Goal: Transaction & Acquisition: Download file/media

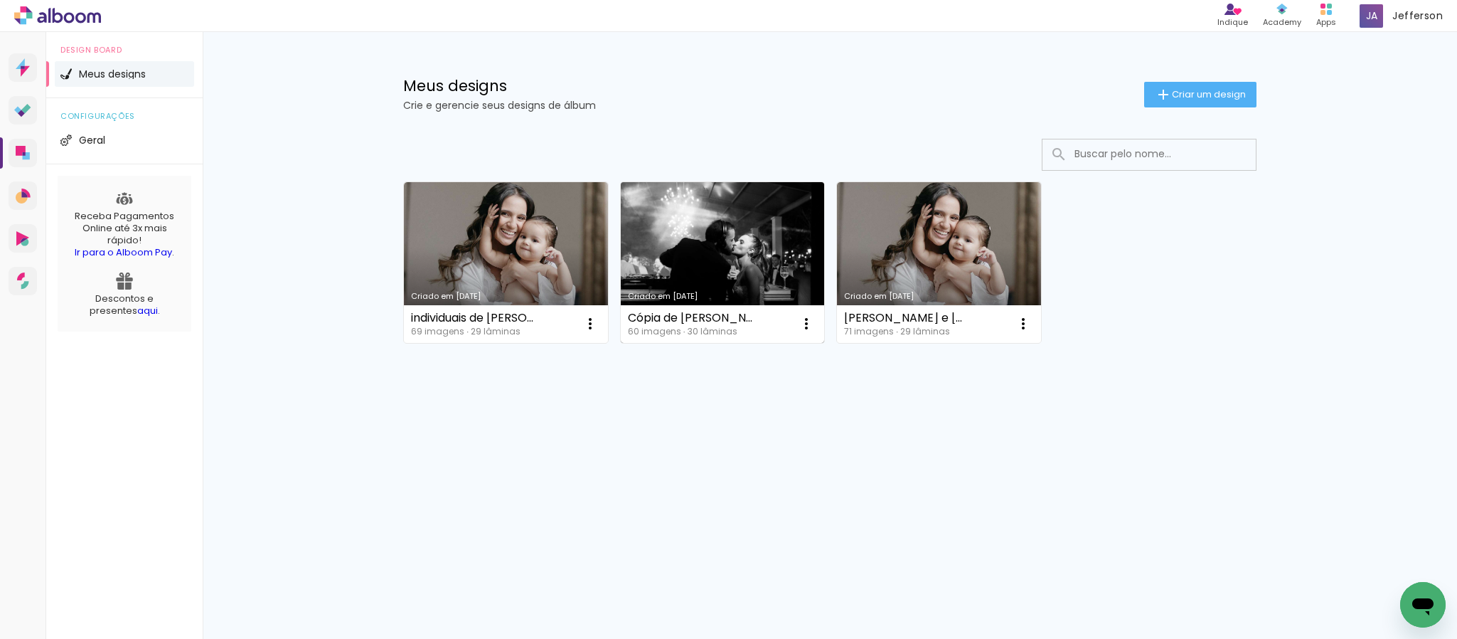
click at [681, 254] on link "Criado em [DATE]" at bounding box center [723, 262] width 204 height 161
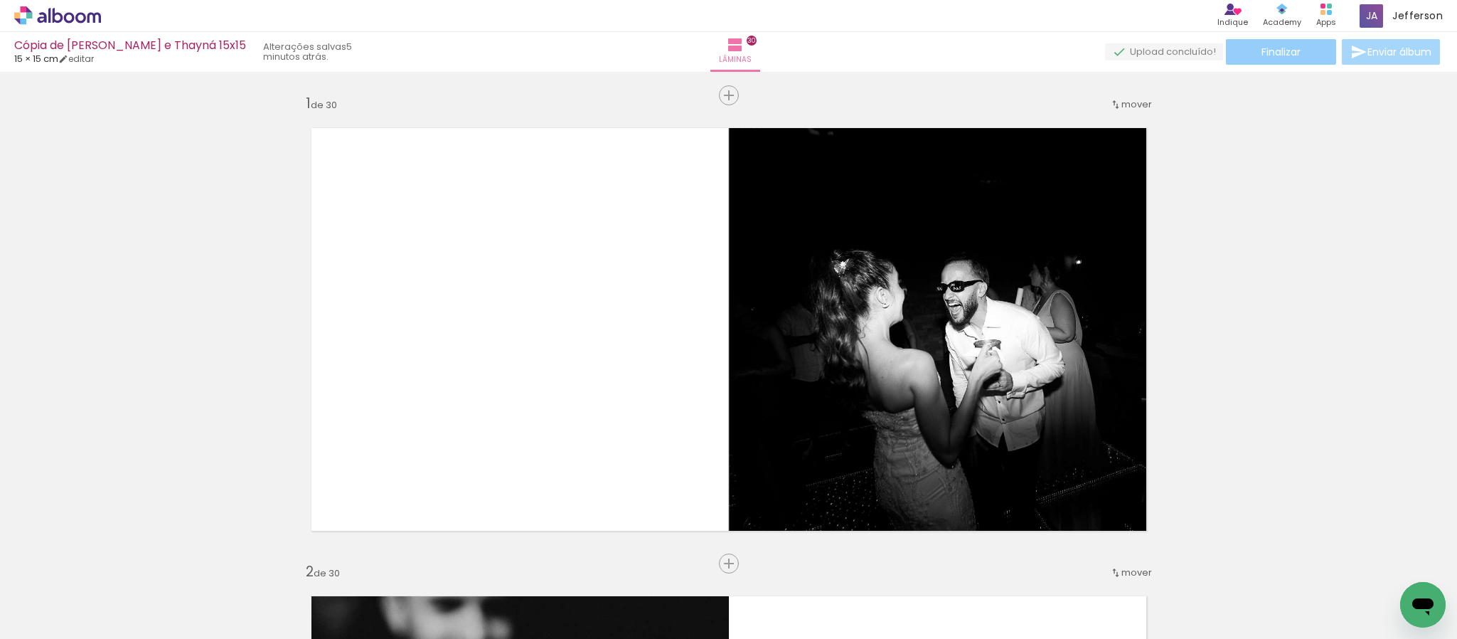
click at [1240, 48] on paper-button "Finalizar" at bounding box center [1281, 52] width 110 height 26
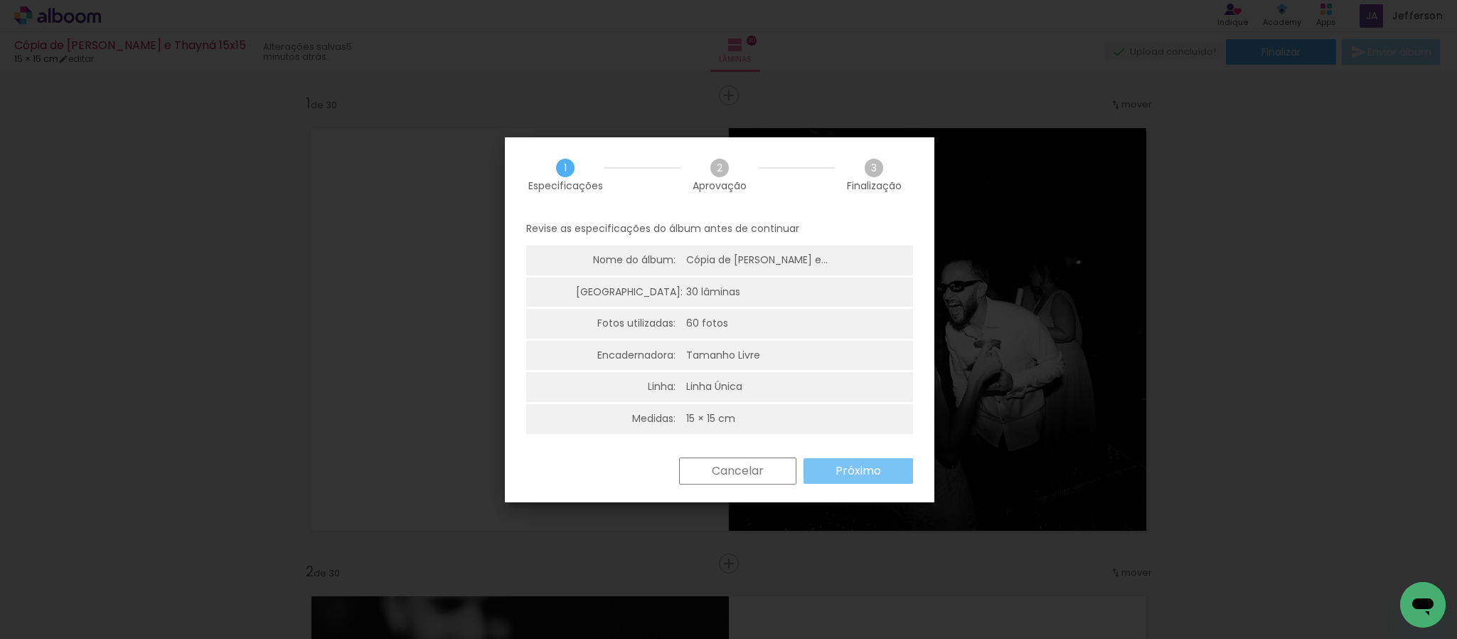
click at [866, 480] on paper-button "Próximo" at bounding box center [859, 471] width 110 height 26
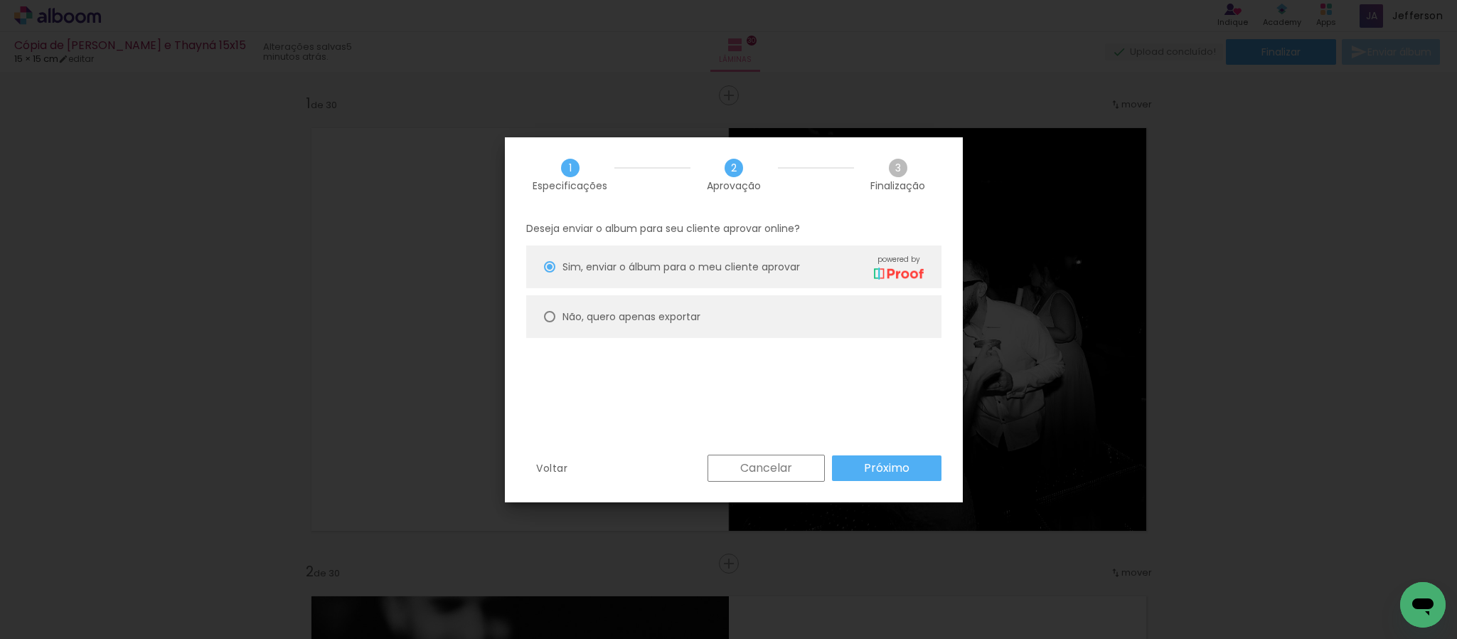
click at [674, 324] on paper-radio-button "Não, quero apenas exportar" at bounding box center [733, 316] width 415 height 43
type paper-radio-button "on"
click at [0, 0] on slot "Próximo" at bounding box center [0, 0] width 0 height 0
type input "Alta, 300 DPI"
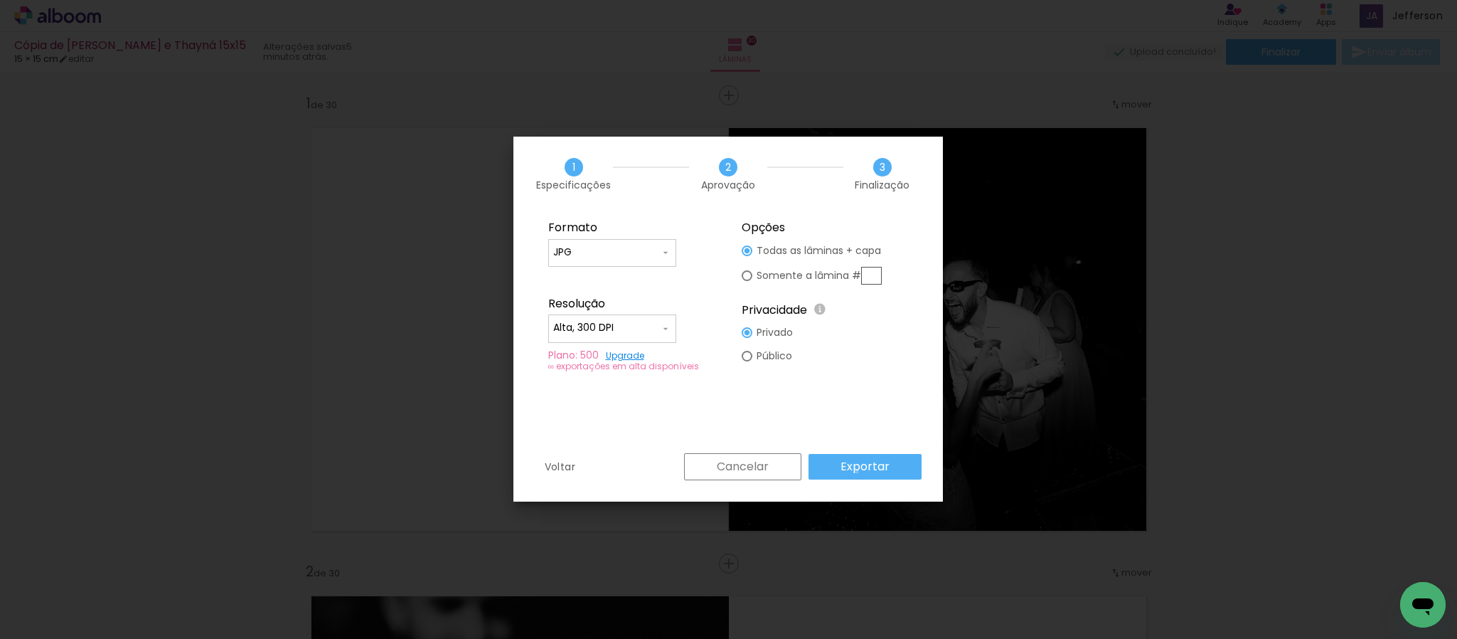
click at [0, 0] on slot "Exportar" at bounding box center [0, 0] width 0 height 0
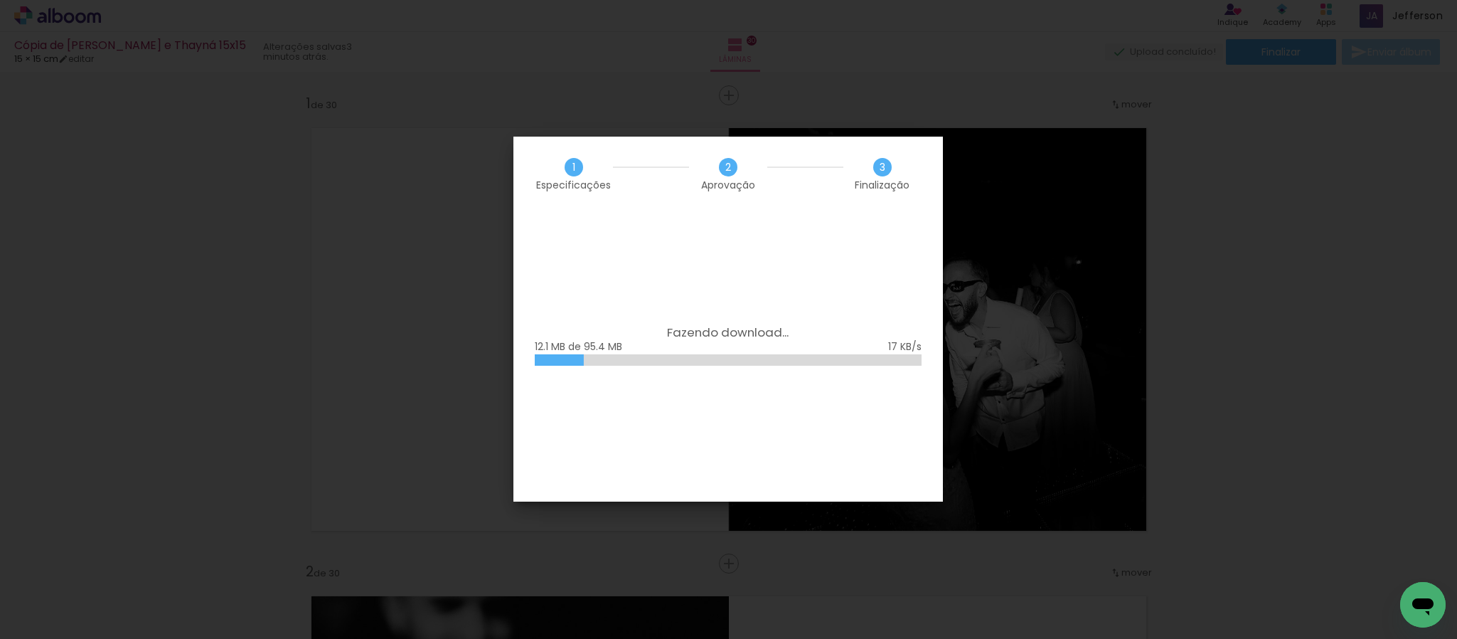
click at [869, 370] on div "Fazendo download... 12.1 MB de 95.4 MB" at bounding box center [728, 356] width 430 height 290
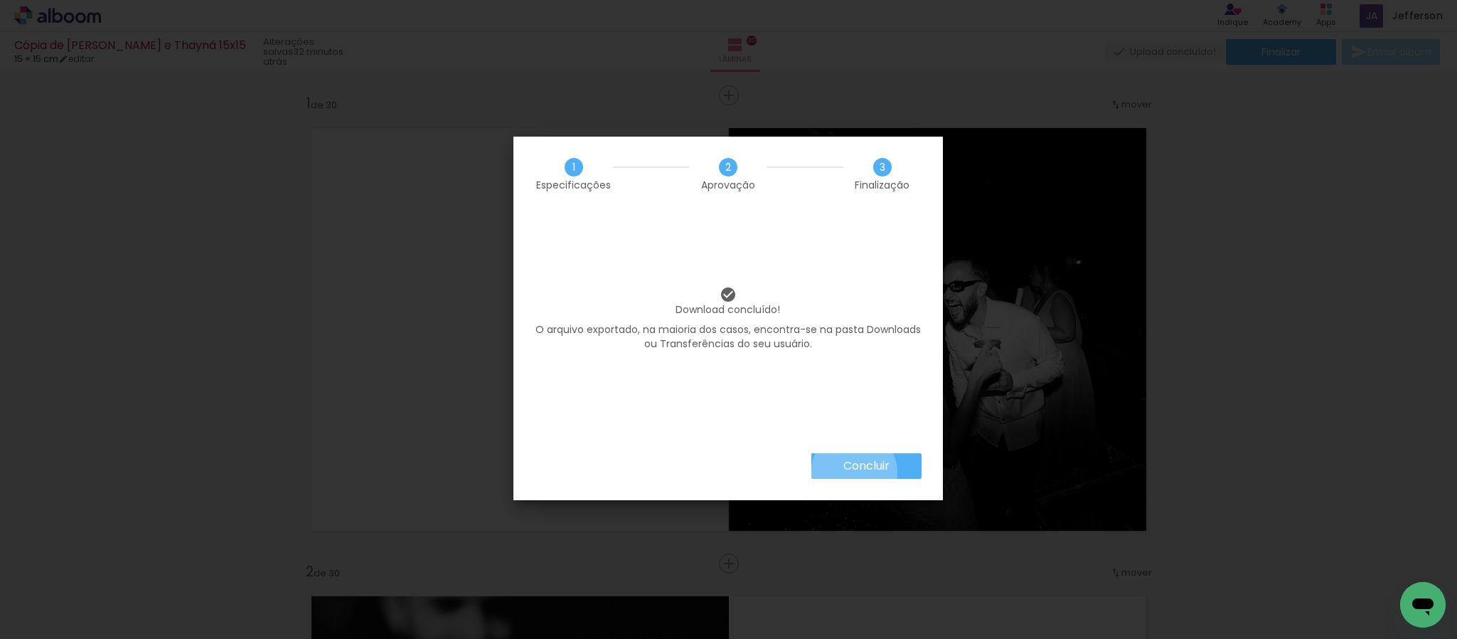
click at [854, 472] on paper-button "Concluir" at bounding box center [866, 466] width 110 height 26
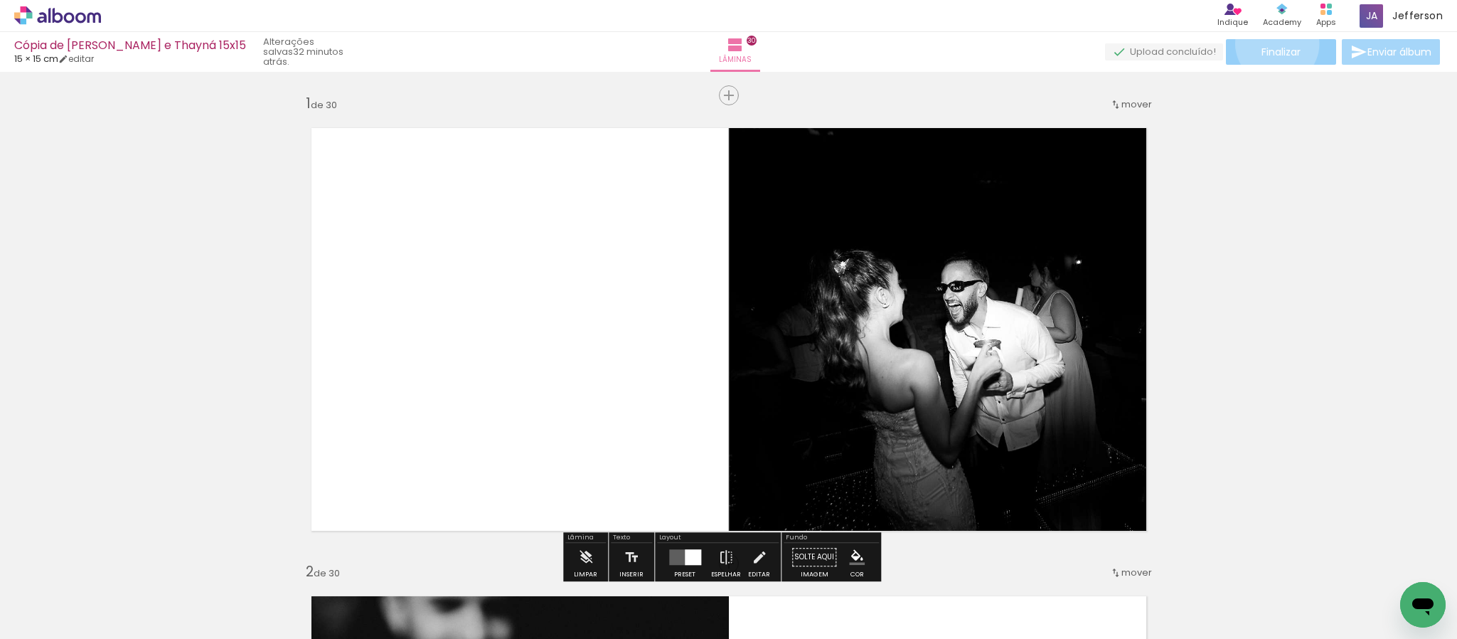
click at [1272, 43] on paper-button "Finalizar" at bounding box center [1281, 52] width 110 height 26
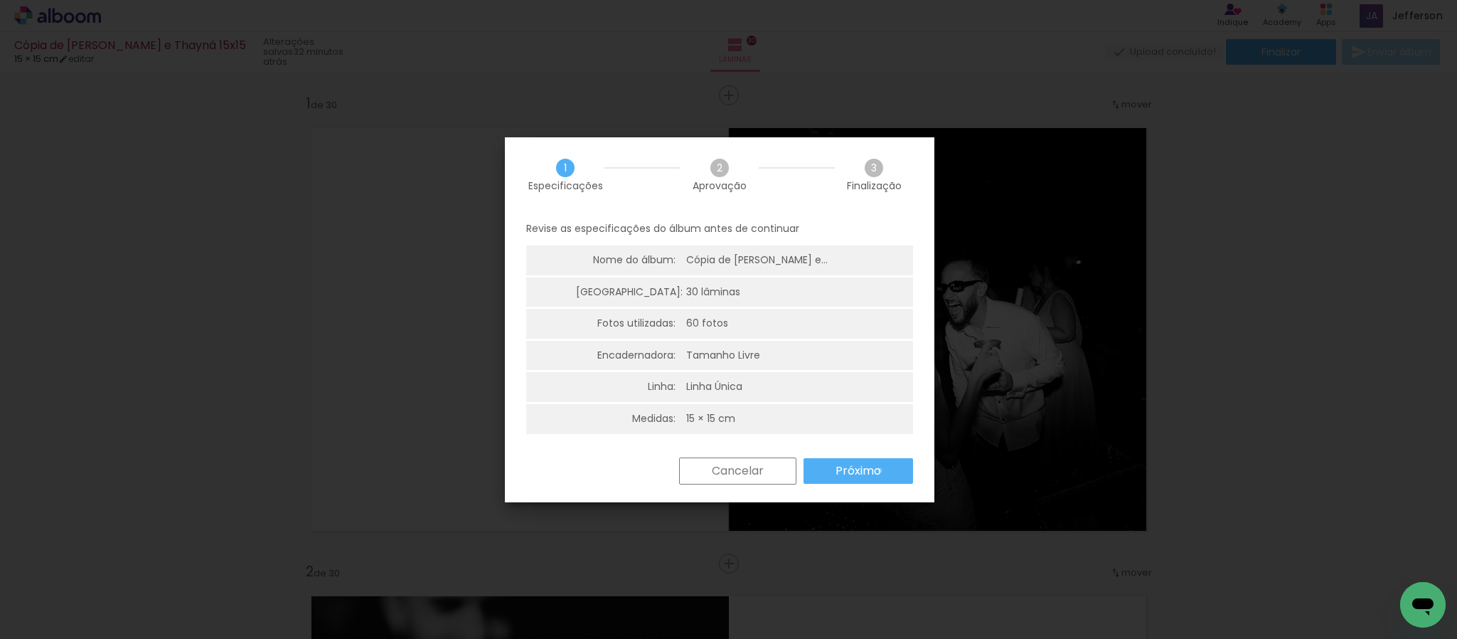
click at [882, 470] on paper-button "Próximo" at bounding box center [859, 471] width 110 height 26
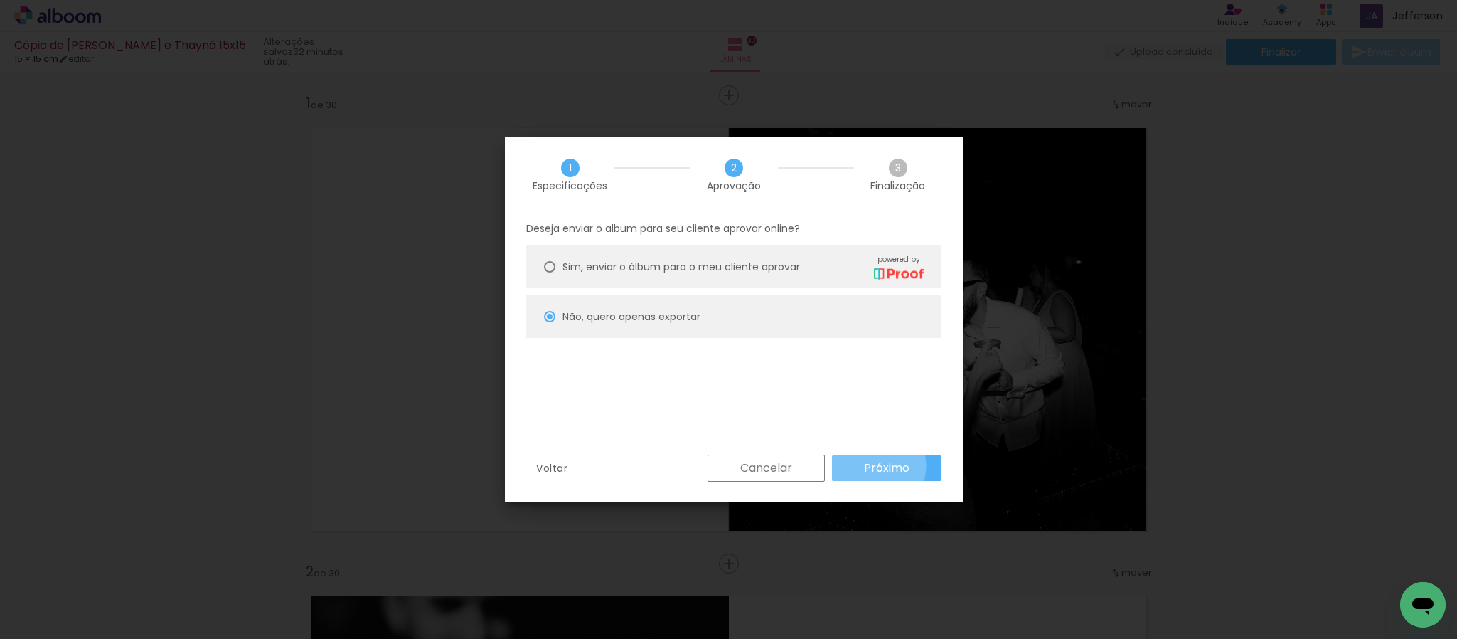
click at [0, 0] on slot "Próximo" at bounding box center [0, 0] width 0 height 0
type input "Alta, 300 DPI"
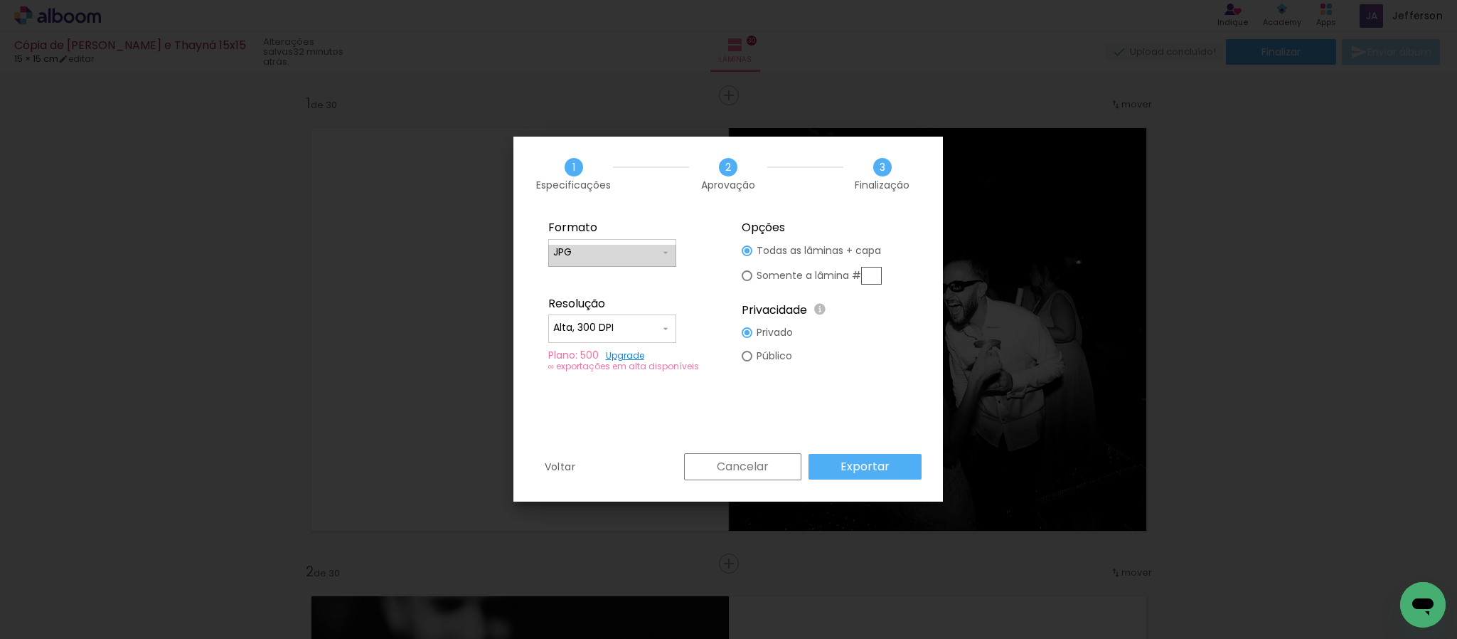
drag, startPoint x: 632, startPoint y: 246, endPoint x: 660, endPoint y: 258, distance: 30.3
click at [660, 258] on div "JPG" at bounding box center [612, 252] width 118 height 14
click at [660, 258] on iron-icon at bounding box center [665, 252] width 11 height 11
click at [630, 276] on paper-item "PDF" at bounding box center [612, 279] width 128 height 28
type input "PDF"
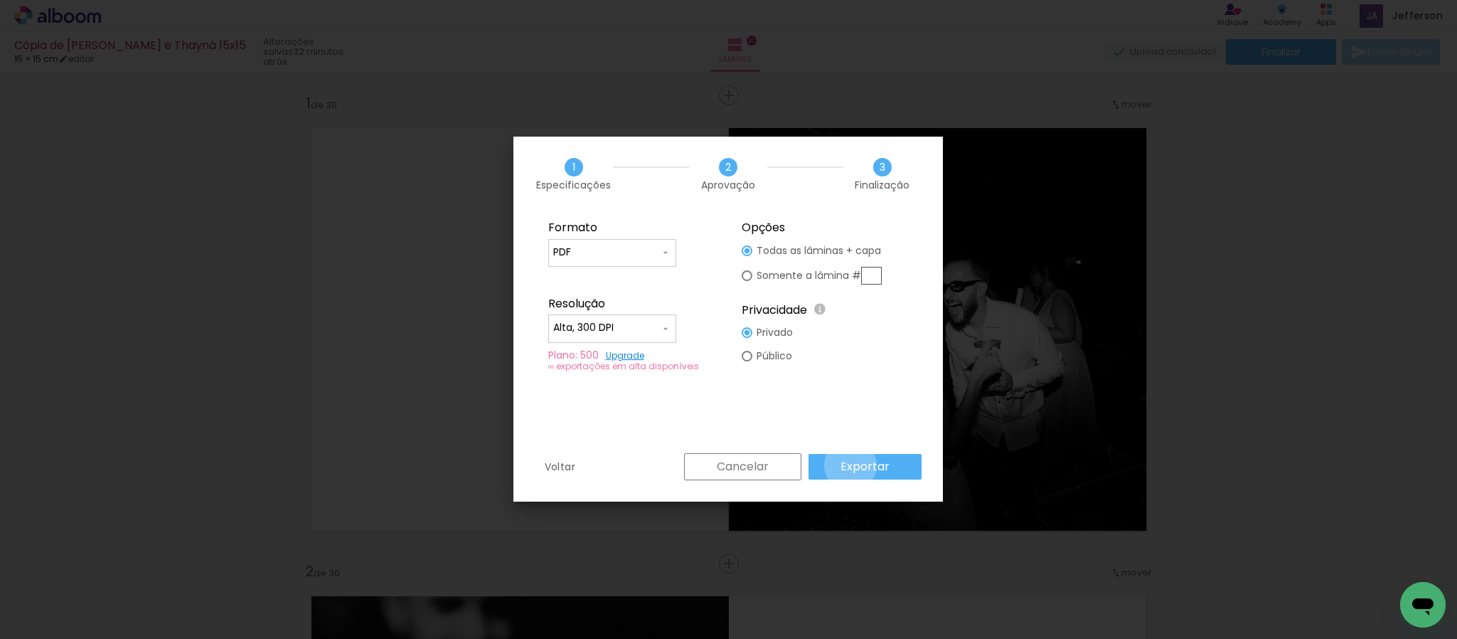
click at [0, 0] on slot "Exportar" at bounding box center [0, 0] width 0 height 0
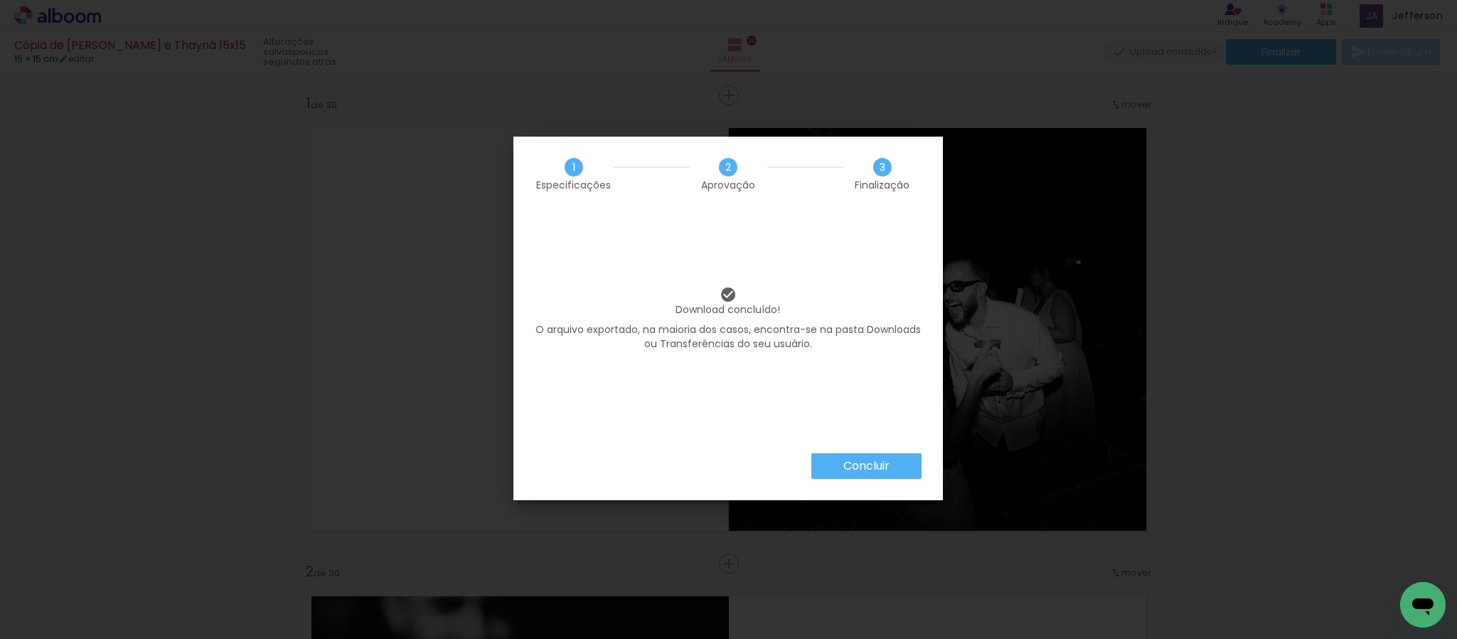
click at [0, 0] on slot "Concluir" at bounding box center [0, 0] width 0 height 0
